Goal: Information Seeking & Learning: Find specific fact

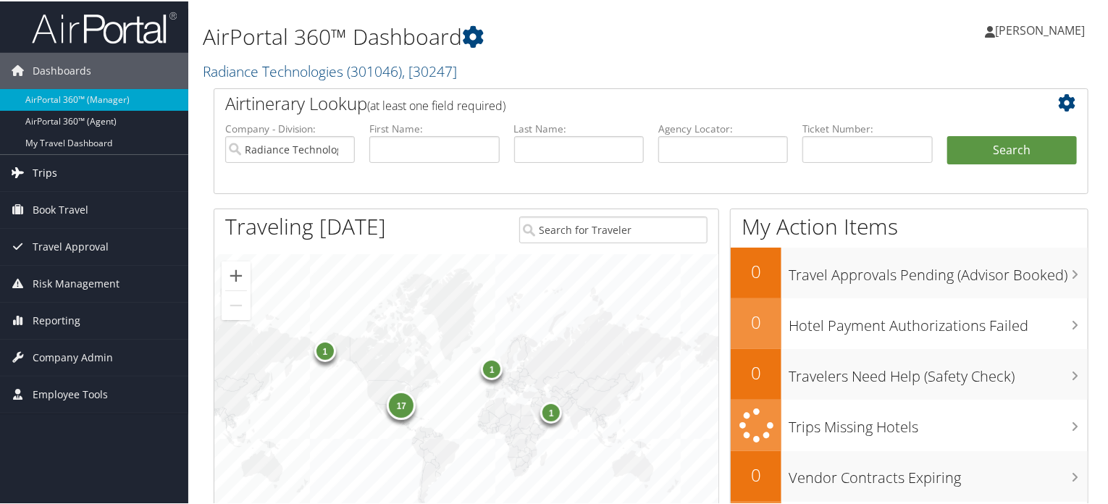
click at [43, 173] on span "Trips" at bounding box center [45, 172] width 25 height 36
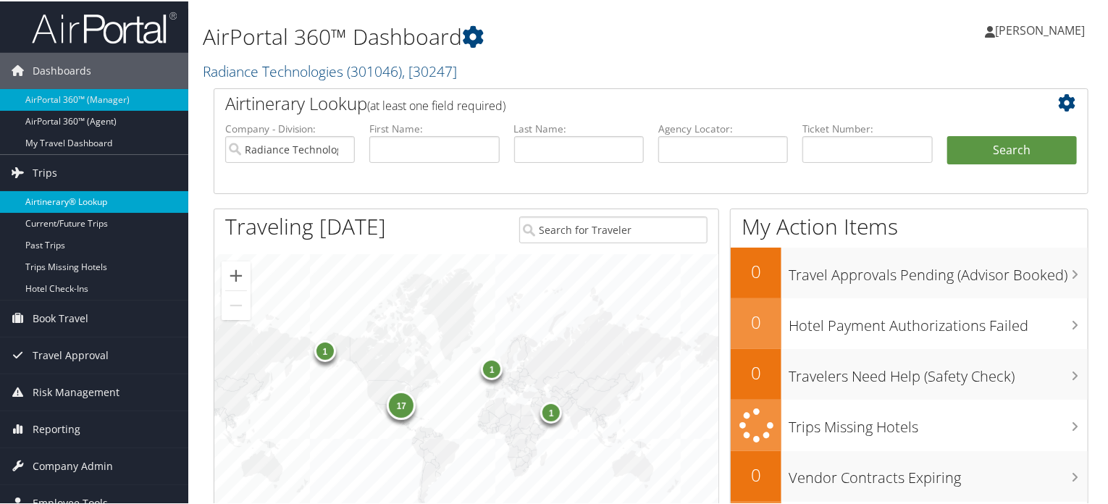
click at [47, 195] on link "Airtinerary® Lookup" at bounding box center [94, 201] width 188 height 22
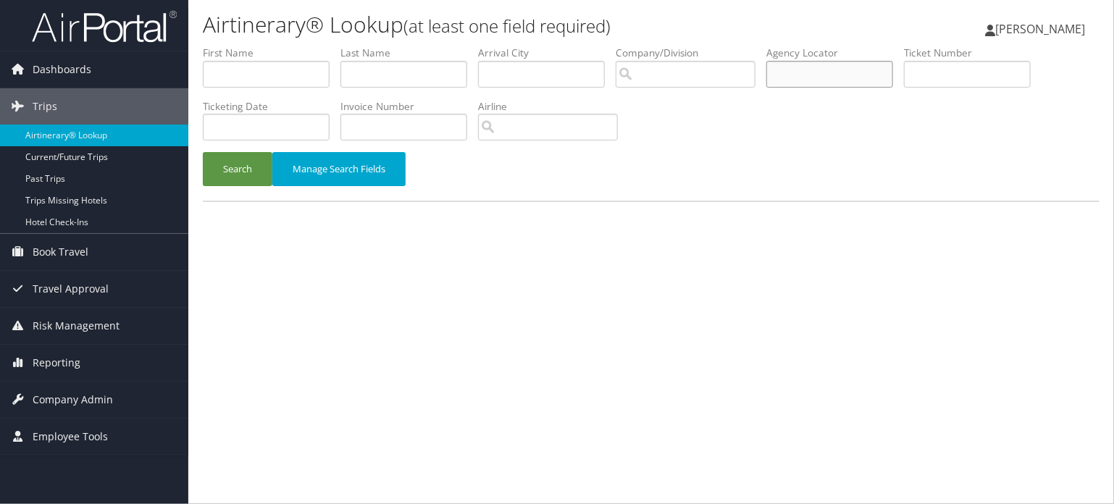
click at [779, 72] on input "text" at bounding box center [829, 74] width 127 height 27
paste input "CYKXKZ"
type input "CYKXKZ"
click at [238, 175] on button "Search" at bounding box center [238, 169] width 70 height 34
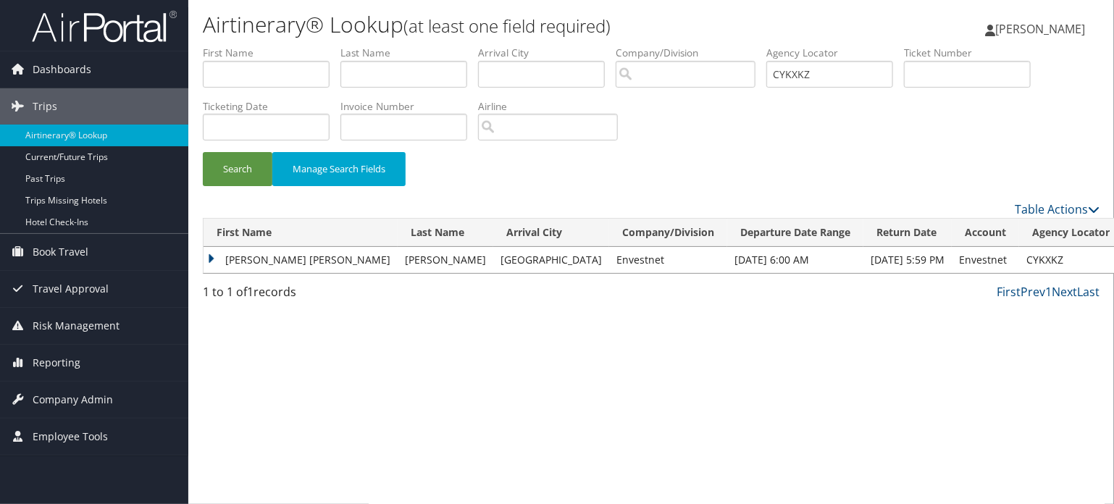
click at [267, 262] on td "MARGARET ELIZABETH" at bounding box center [301, 260] width 194 height 26
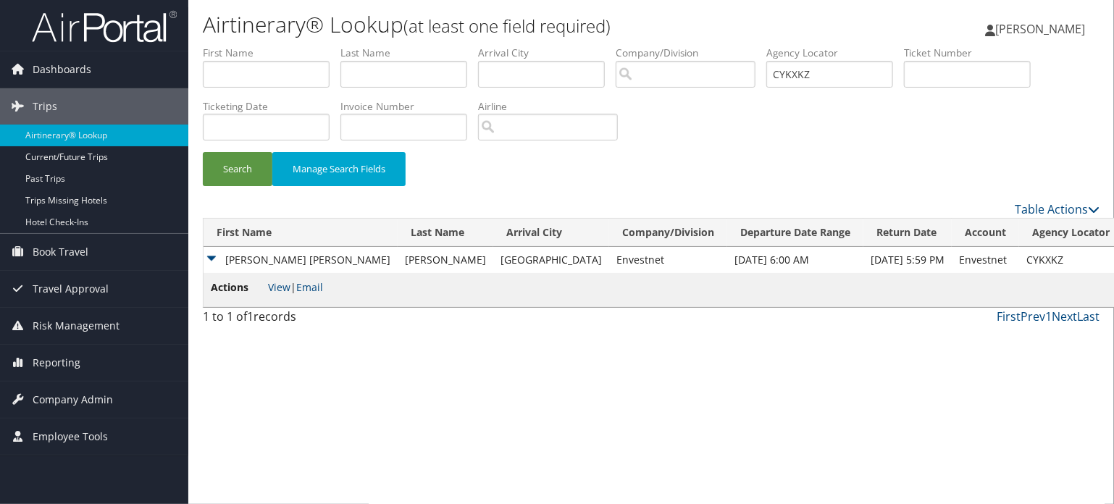
click at [293, 288] on span "View | Email" at bounding box center [295, 287] width 55 height 14
click at [285, 288] on link "View" at bounding box center [279, 287] width 22 height 14
click at [66, 396] on span "Company Admin" at bounding box center [73, 400] width 80 height 36
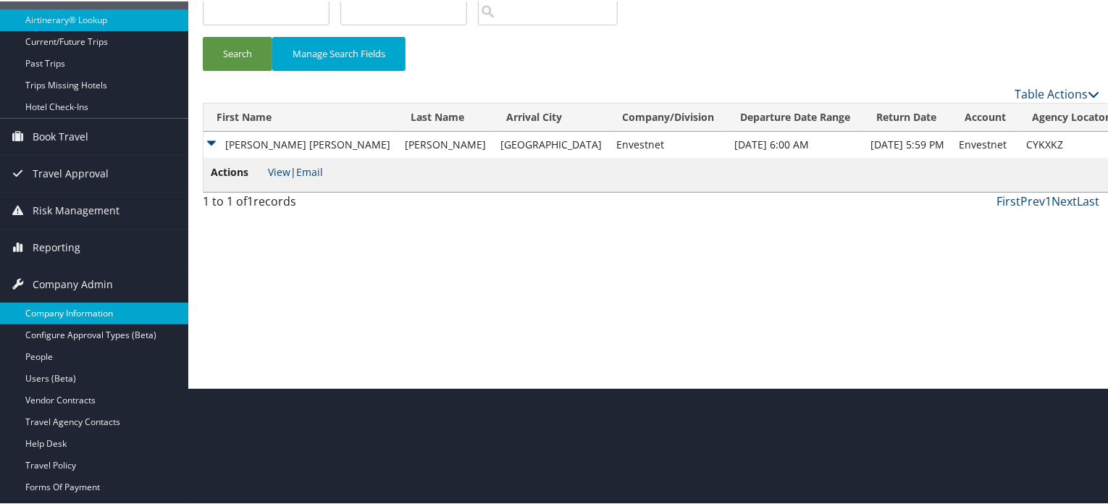
scroll to position [217, 0]
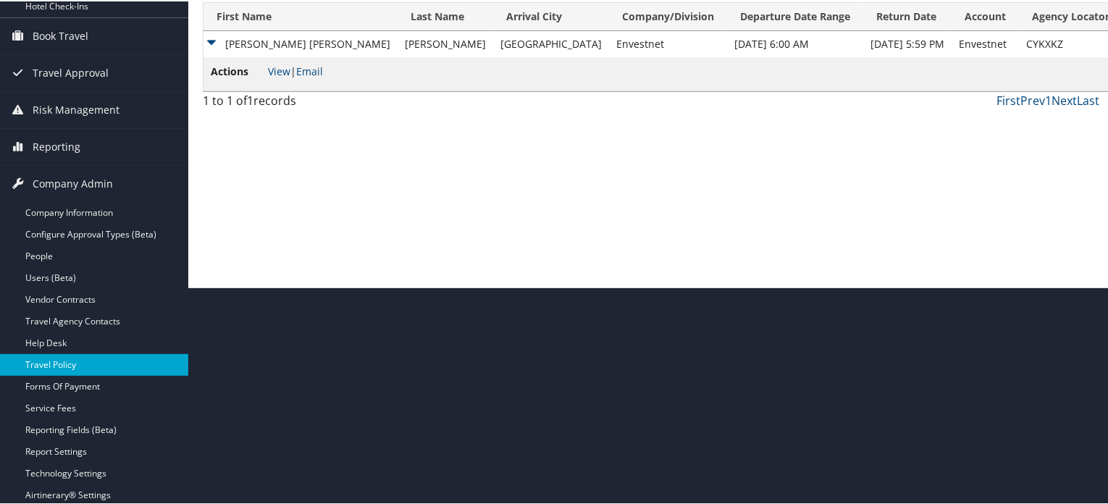
click at [54, 364] on link "Travel Policy" at bounding box center [94, 364] width 188 height 22
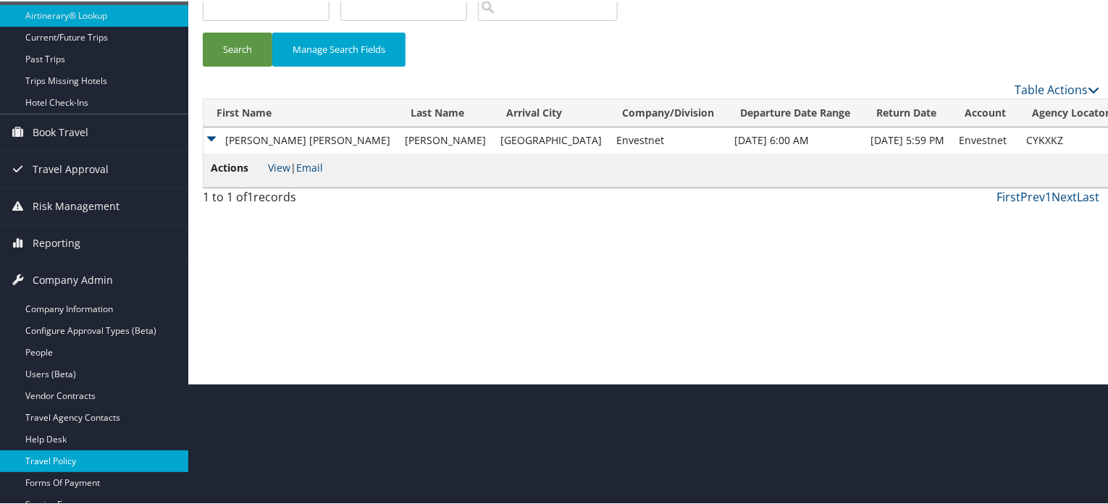
scroll to position [0, 0]
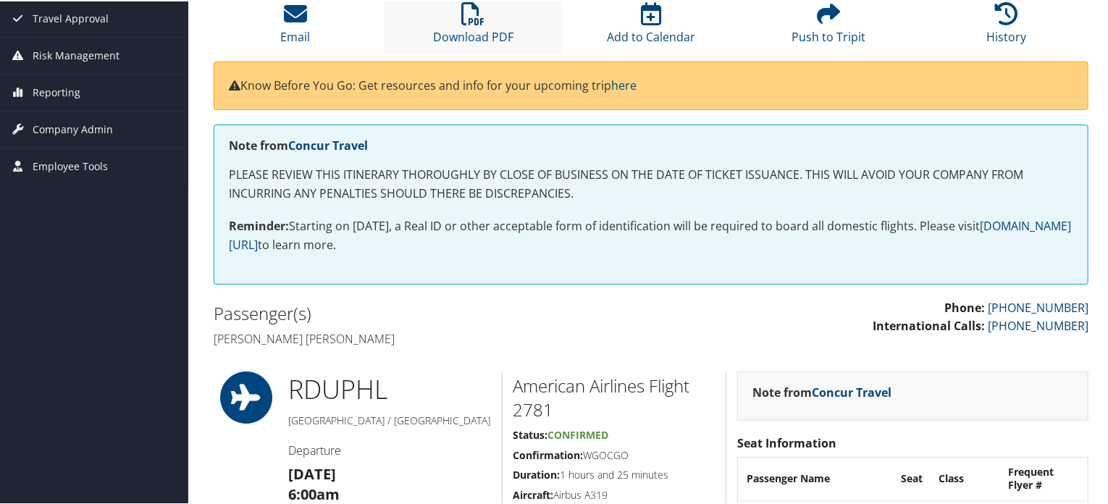
scroll to position [78, 0]
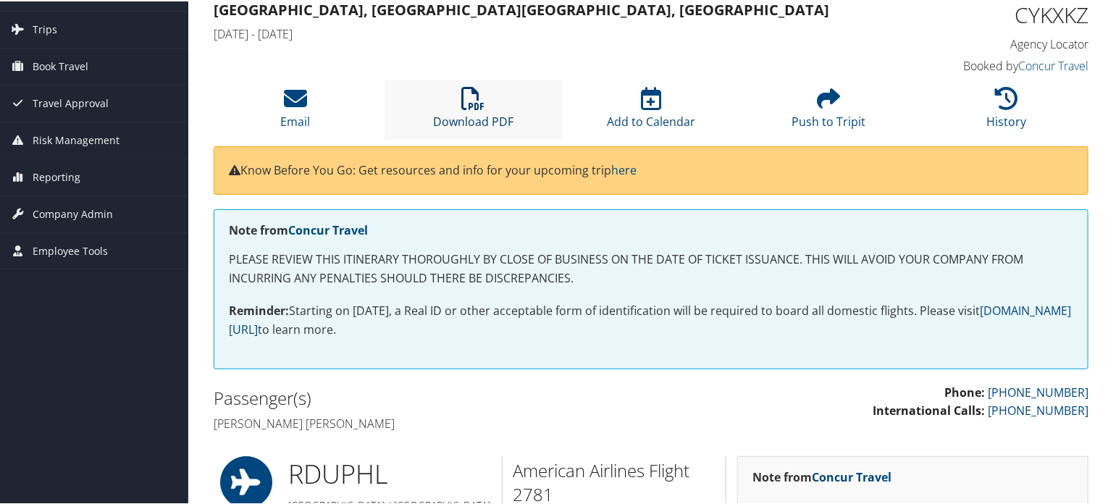
click at [466, 115] on link "Download PDF" at bounding box center [473, 110] width 80 height 35
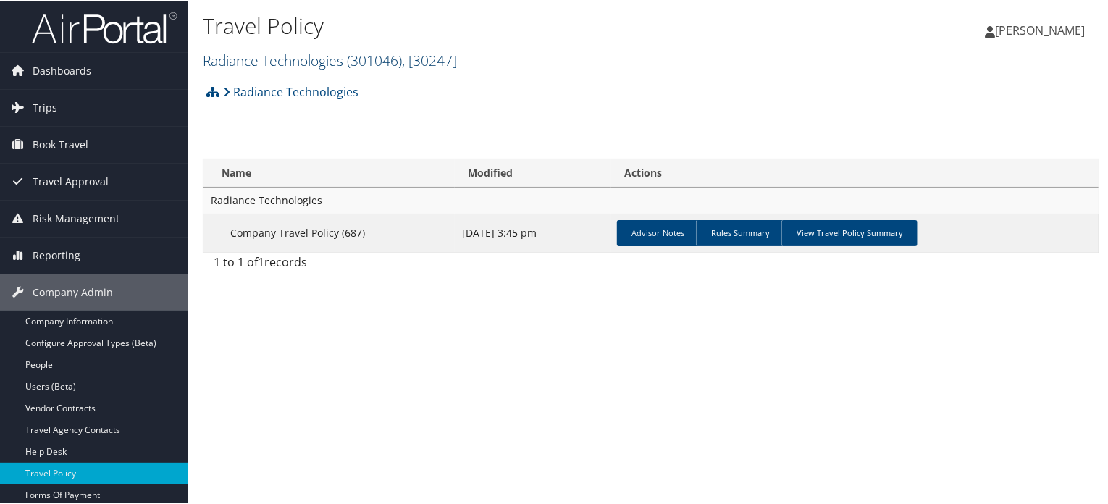
click at [365, 59] on span "( 301046 )" at bounding box center [374, 59] width 55 height 20
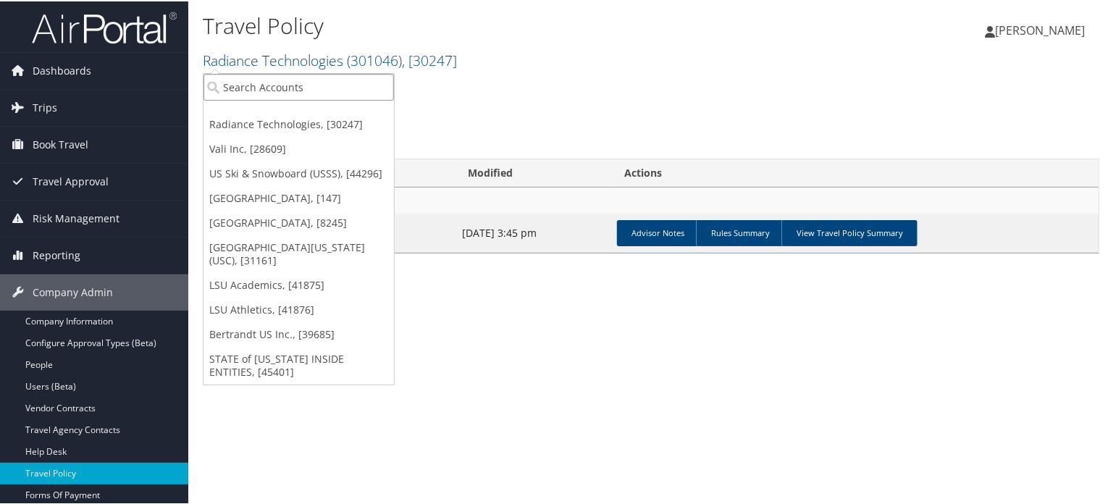
click at [270, 83] on input "search" at bounding box center [299, 85] width 190 height 27
type input "f"
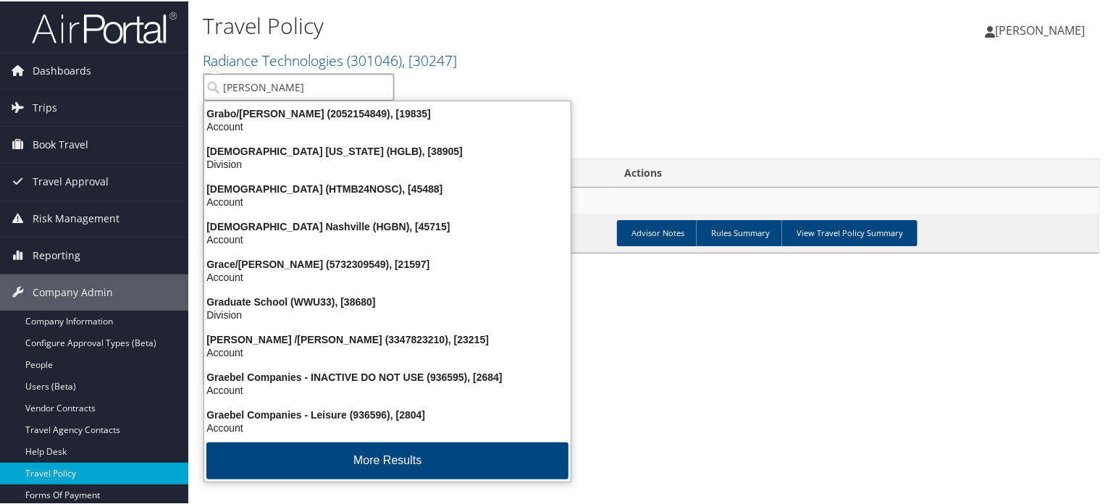
type input "grappa"
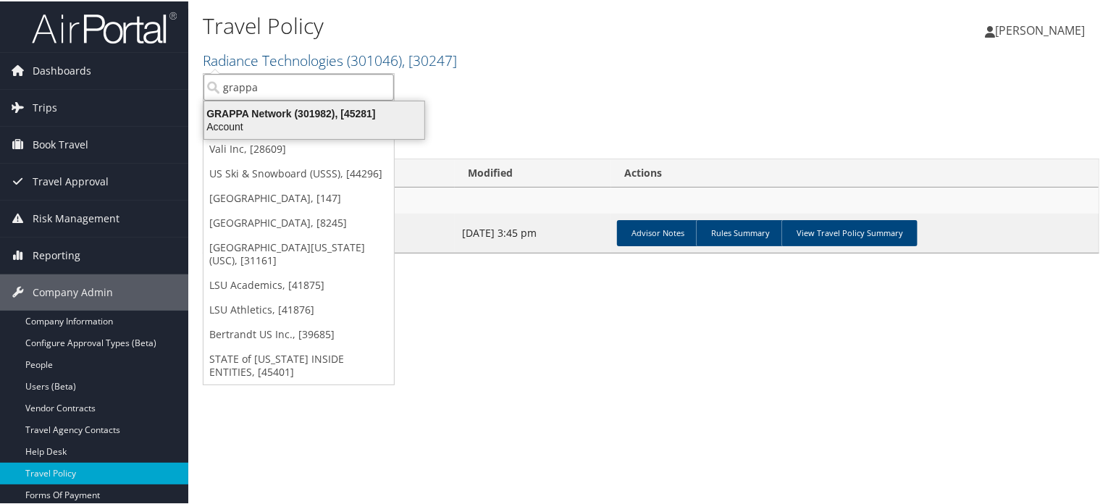
click at [277, 124] on div "Account" at bounding box center [315, 125] width 238 height 13
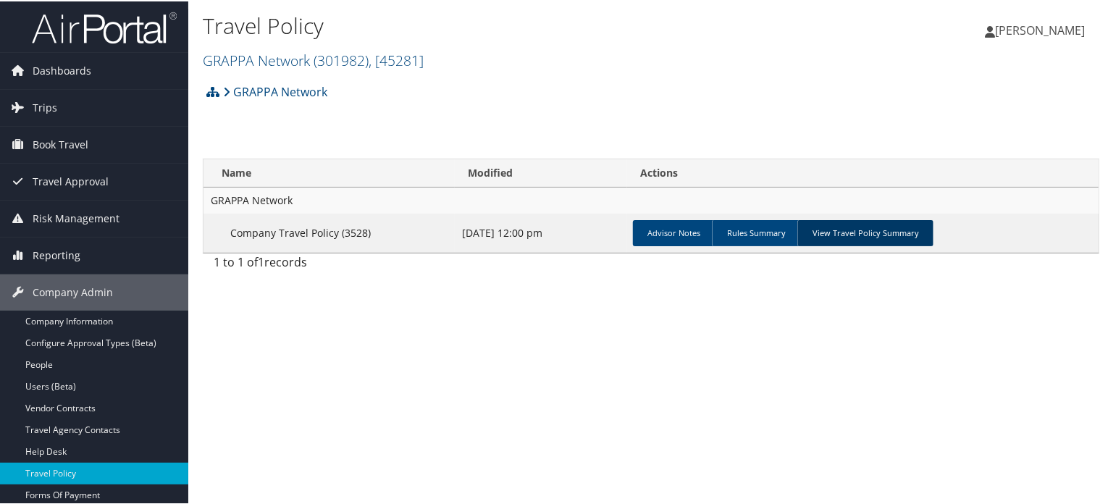
click at [872, 230] on link "View Travel Policy Summary" at bounding box center [865, 232] width 136 height 26
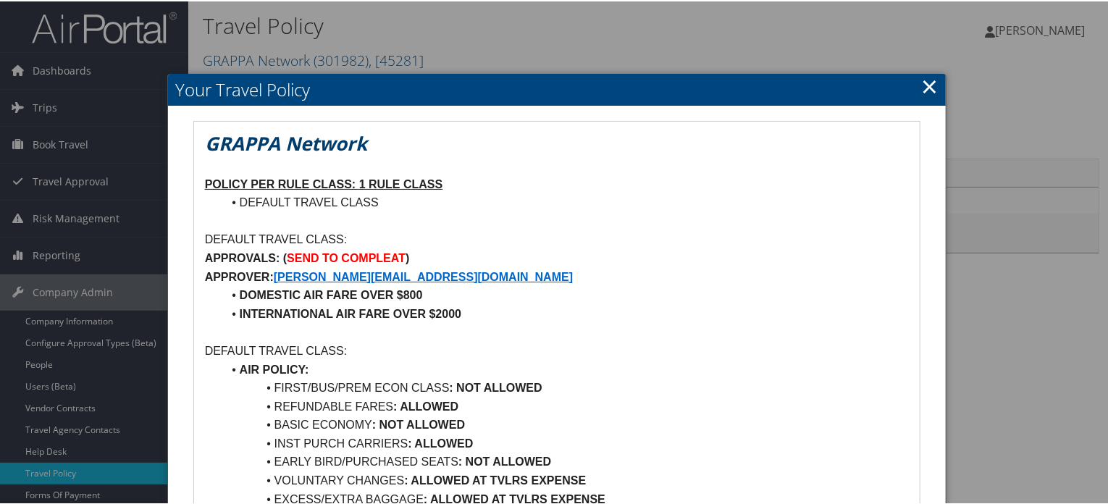
click at [924, 88] on link "×" at bounding box center [929, 84] width 17 height 29
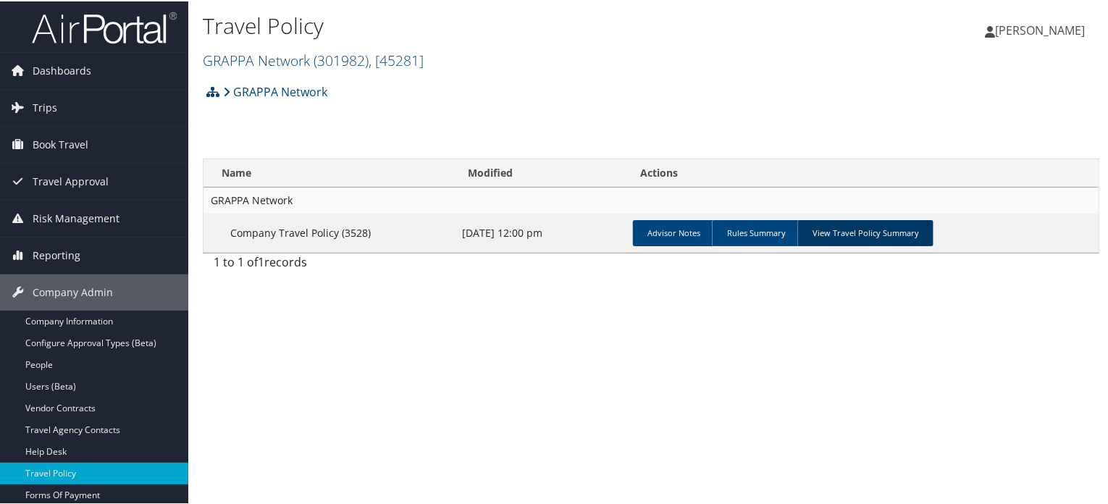
click at [813, 230] on link "View Travel Policy Summary" at bounding box center [865, 232] width 136 height 26
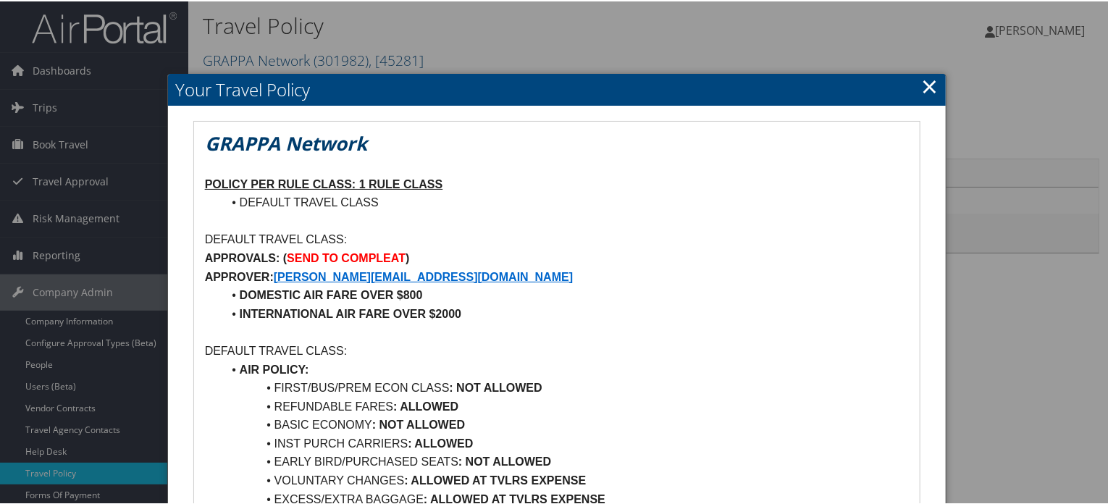
click at [925, 82] on link "×" at bounding box center [929, 84] width 17 height 29
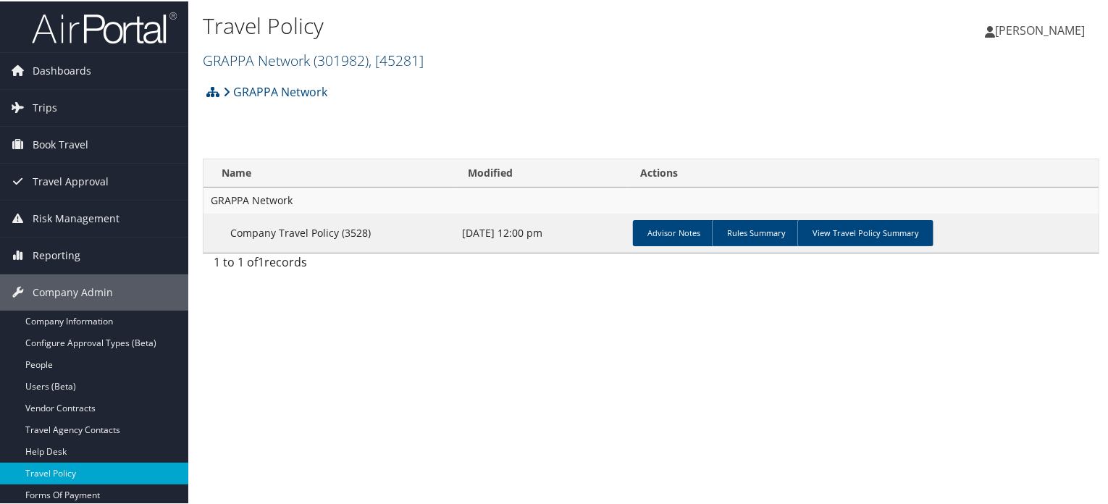
click at [279, 62] on link "GRAPPA Network ( 301982 ) , [ 45281 ]" at bounding box center [313, 59] width 221 height 20
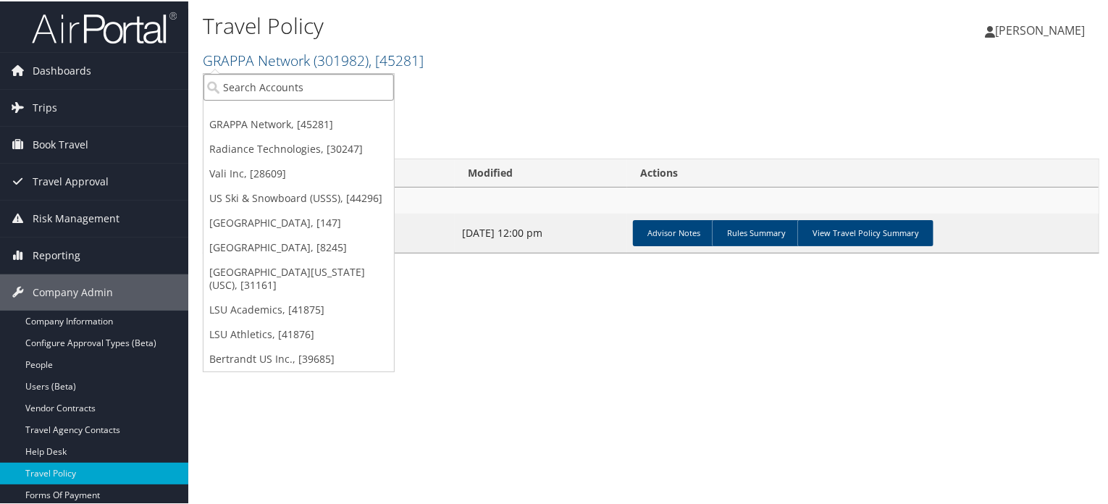
click at [267, 89] on input "search" at bounding box center [299, 85] width 190 height 27
type input "carollo"
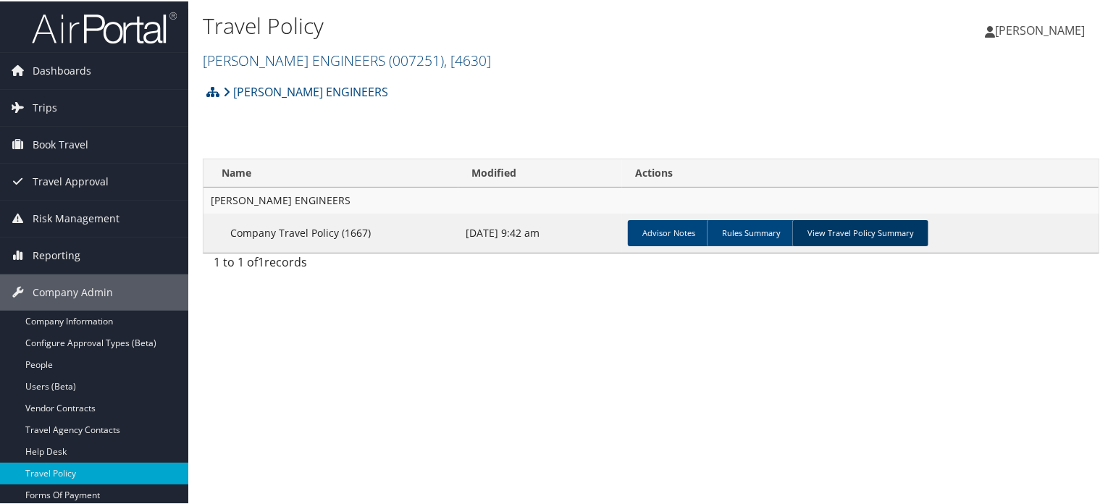
click at [855, 231] on link "View Travel Policy Summary" at bounding box center [860, 232] width 136 height 26
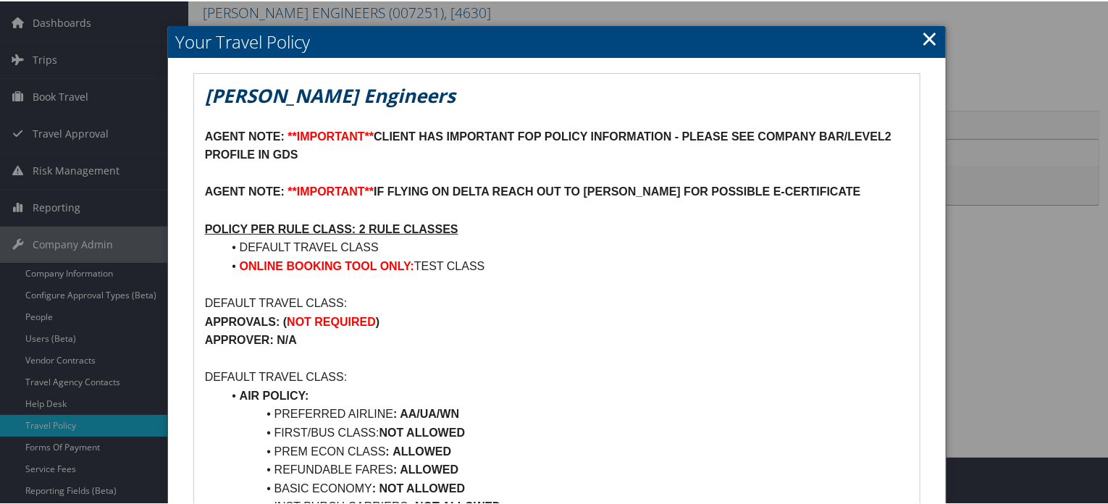
scroll to position [72, 0]
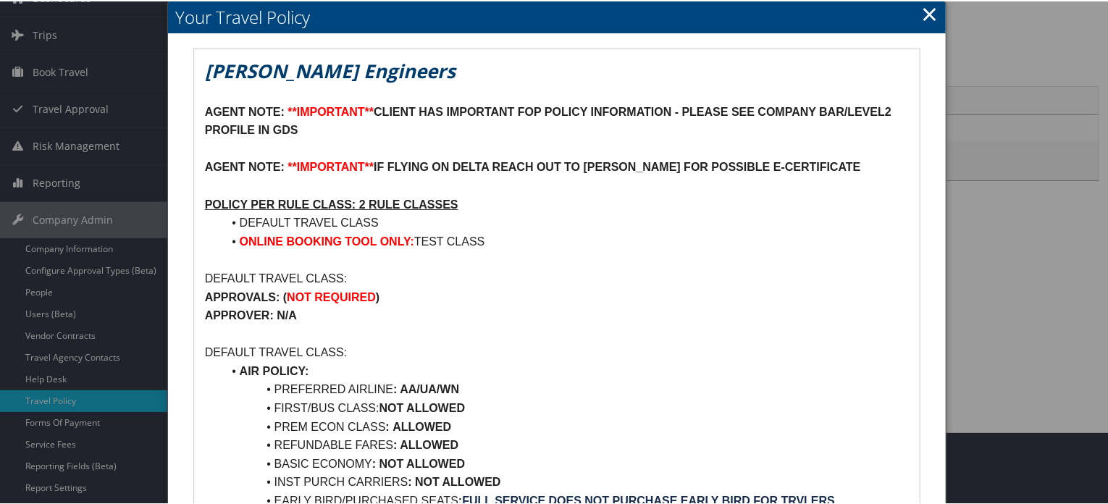
click at [926, 10] on link "×" at bounding box center [929, 12] width 17 height 29
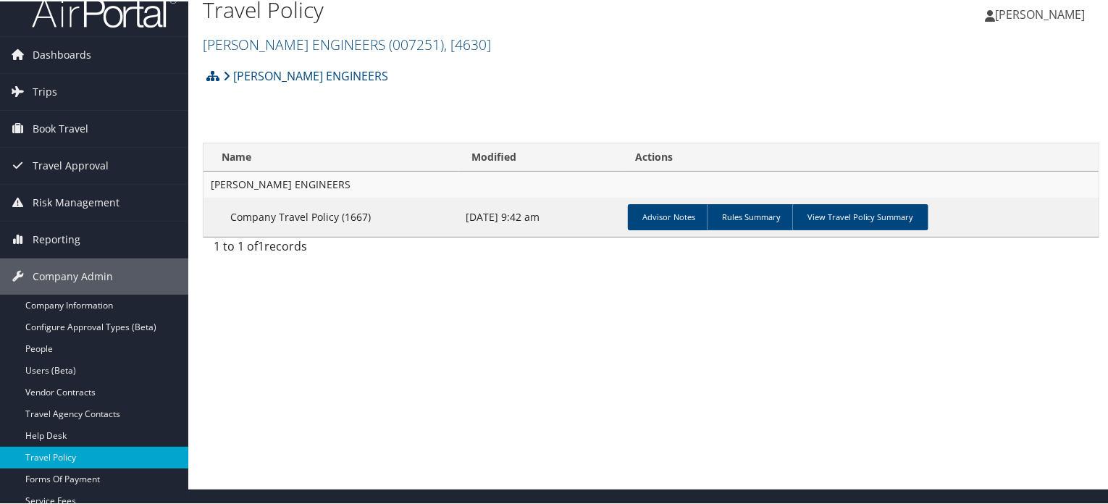
scroll to position [0, 0]
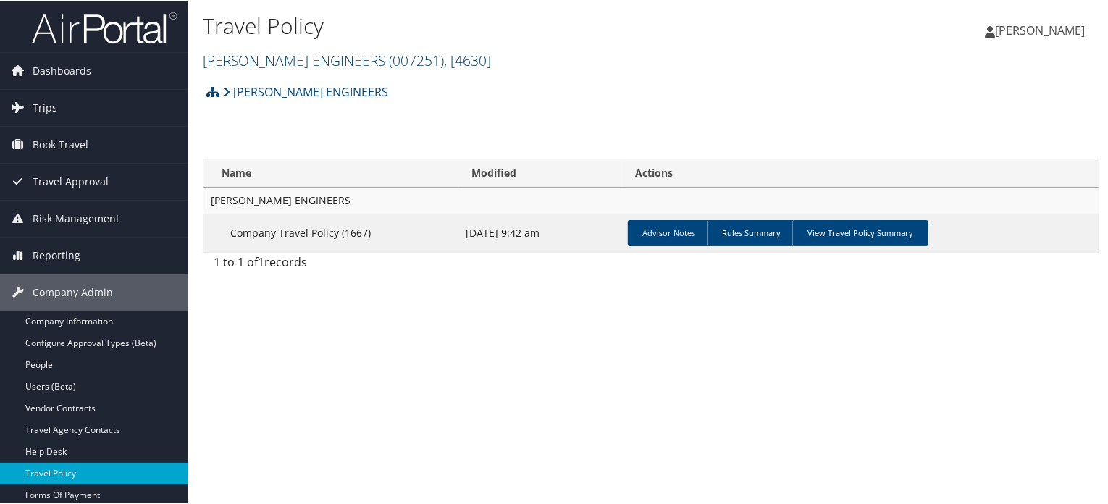
click at [316, 64] on link "CAROLLO ENGINEERS ( 007251 ) , [ 4630 ]" at bounding box center [347, 59] width 288 height 20
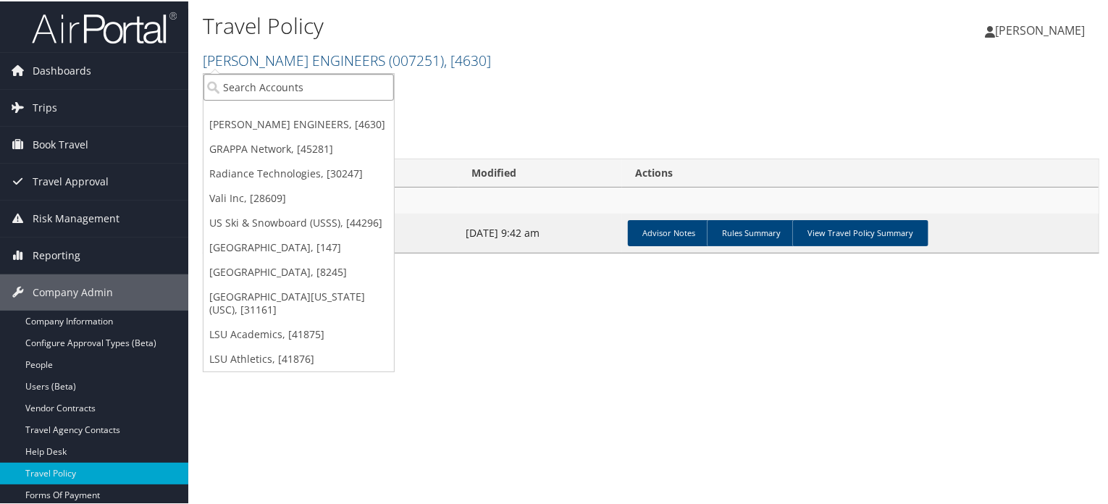
click at [265, 96] on input "search" at bounding box center [299, 85] width 190 height 27
type input "grapp"
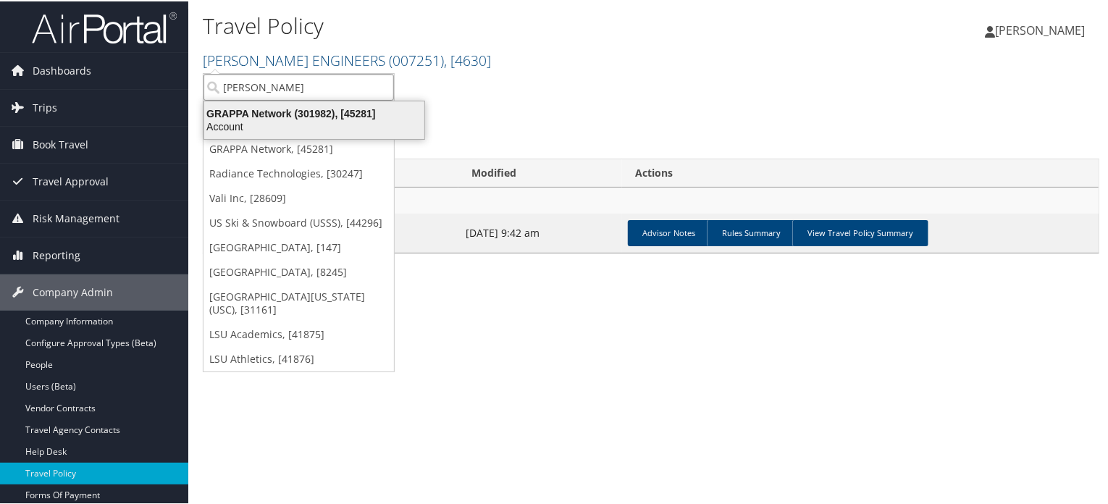
click at [253, 126] on div "Account" at bounding box center [315, 125] width 238 height 13
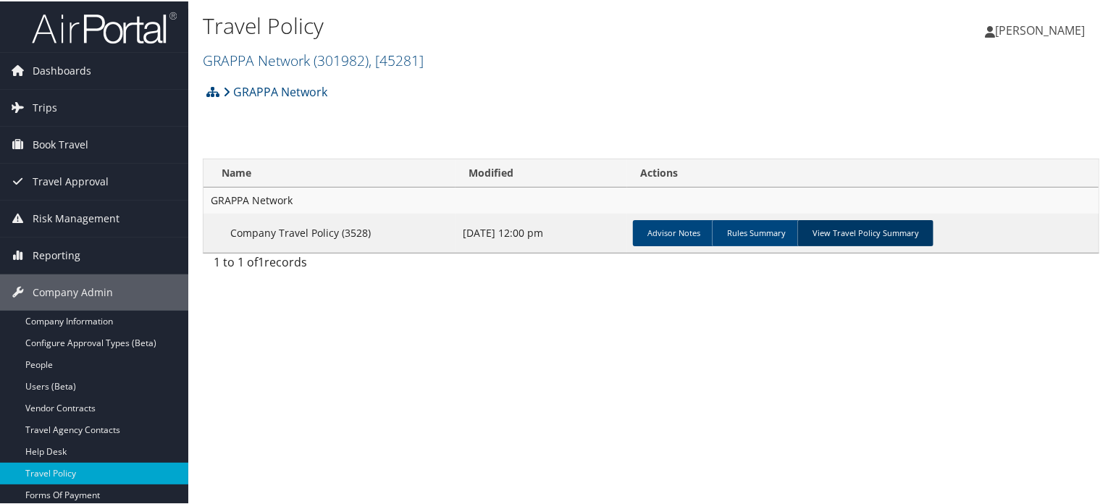
click at [834, 237] on link "View Travel Policy Summary" at bounding box center [865, 232] width 136 height 26
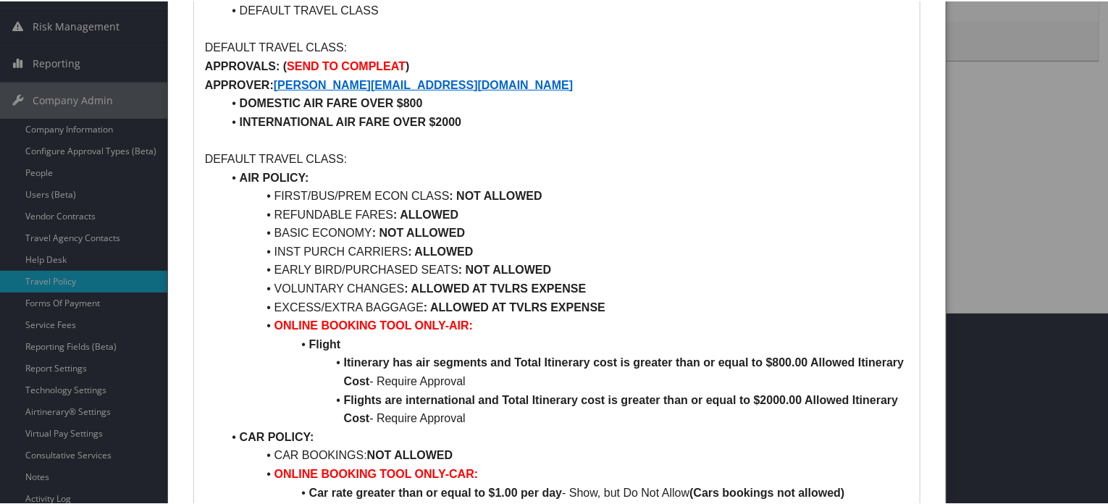
scroll to position [217, 0]
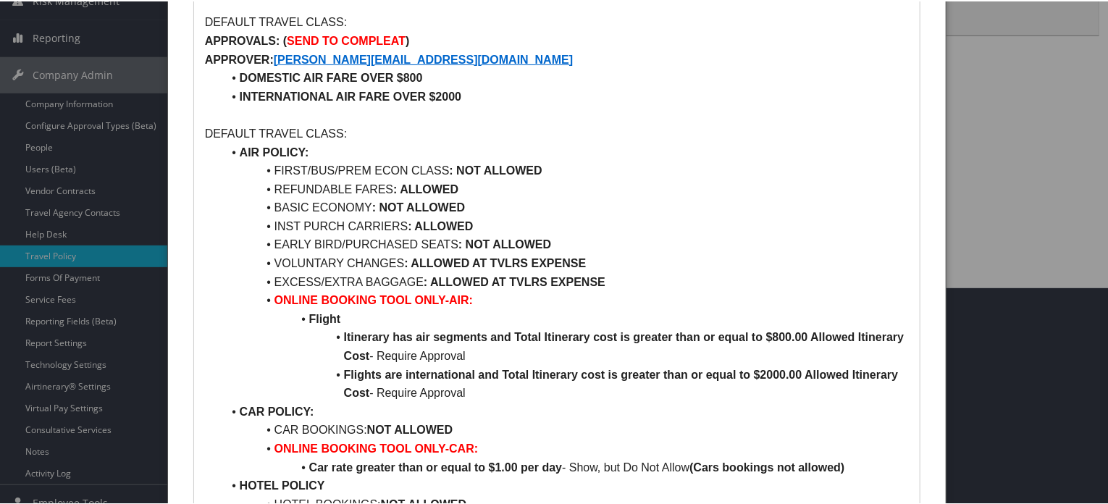
drag, startPoint x: 452, startPoint y: 158, endPoint x: 685, endPoint y: 158, distance: 233.2
click at [685, 158] on li "AIR POLICY:" at bounding box center [565, 151] width 687 height 19
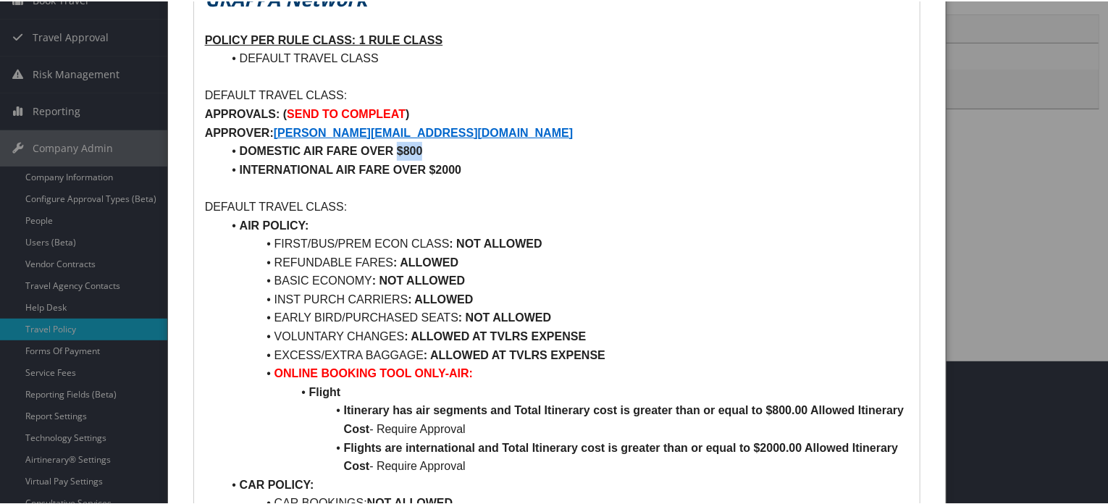
drag, startPoint x: 397, startPoint y: 146, endPoint x: 452, endPoint y: 143, distance: 55.1
click at [452, 143] on li "DOMESTIC AIR FARE OVER $800" at bounding box center [565, 149] width 687 height 19
